Goal: Task Accomplishment & Management: Complete application form

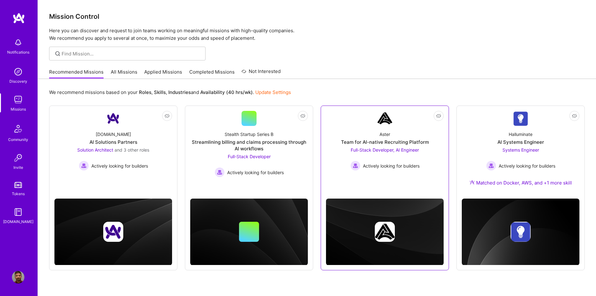
scroll to position [20, 0]
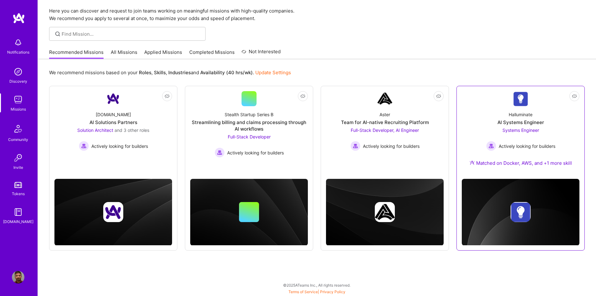
click at [529, 141] on div "Actively looking for builders" at bounding box center [520, 146] width 69 height 10
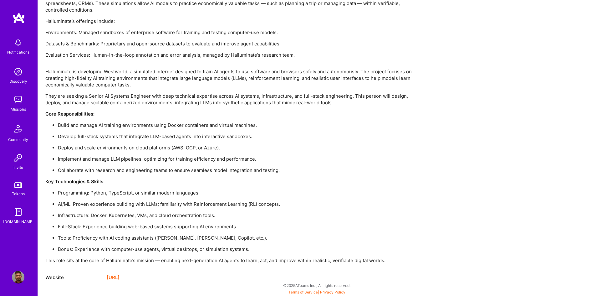
scroll to position [467, 0]
click at [120, 276] on link "[URL]" at bounding box center [113, 277] width 13 height 8
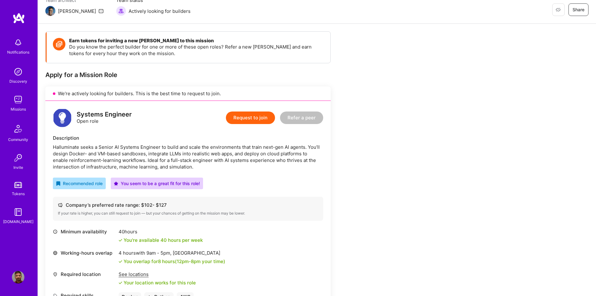
scroll to position [0, 0]
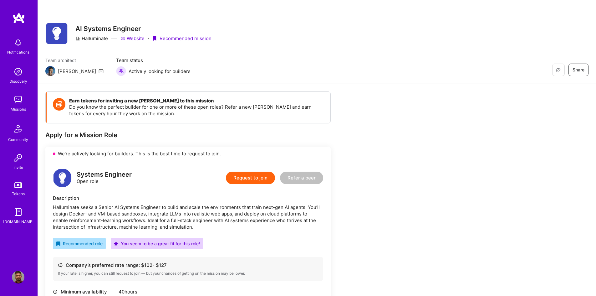
click at [264, 175] on button "Request to join" at bounding box center [250, 178] width 49 height 13
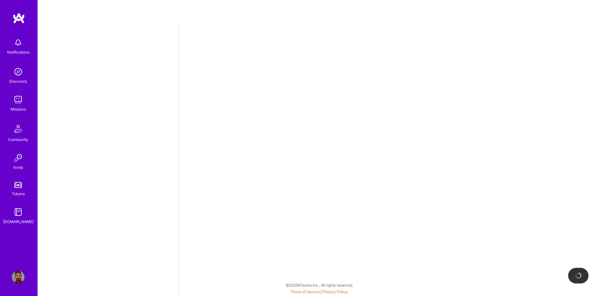
select select "CA"
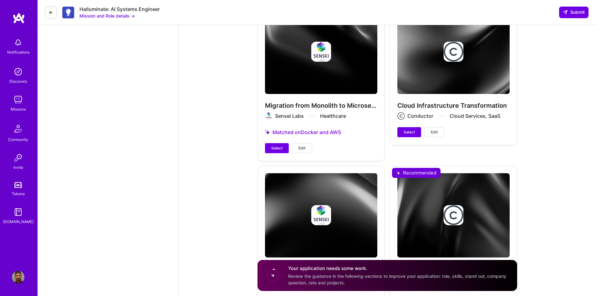
scroll to position [1221, 0]
